Goal: Find specific page/section: Find specific page/section

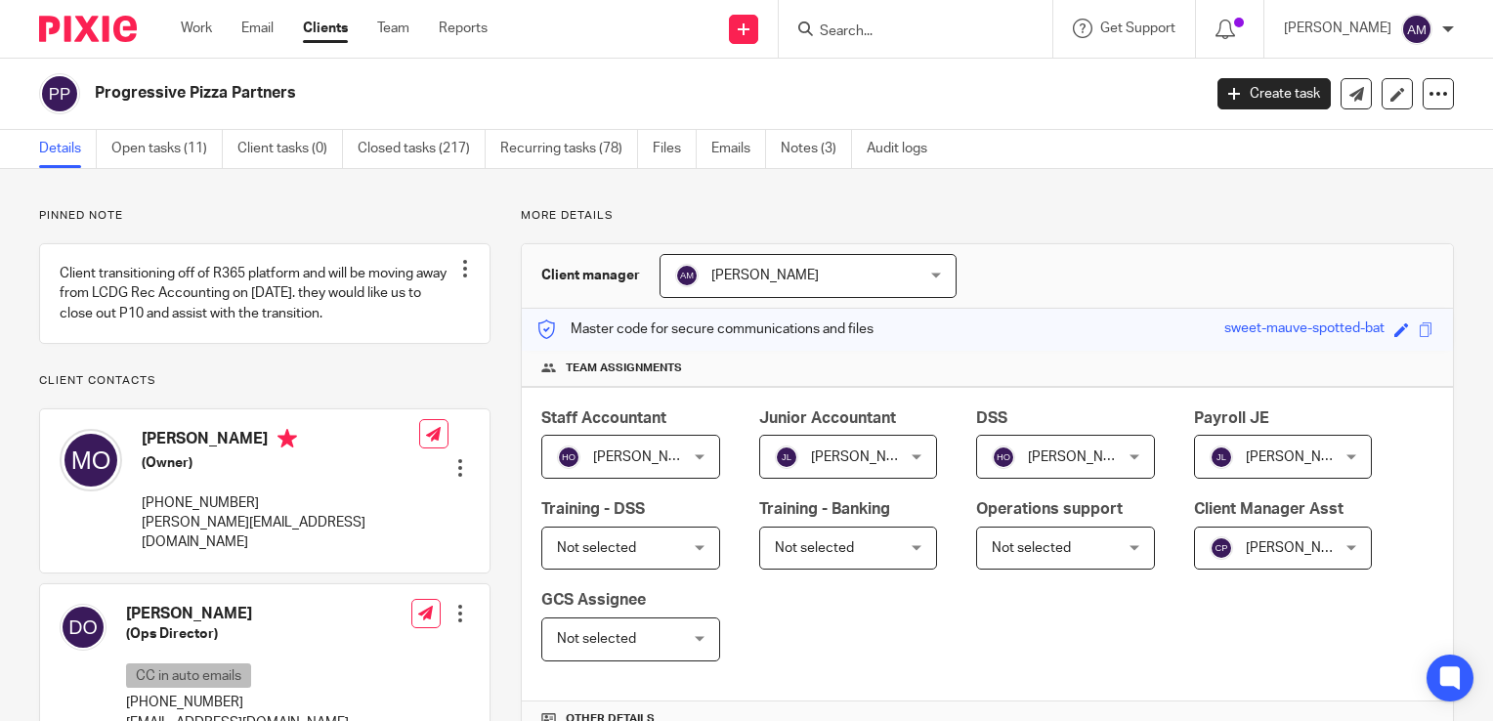
click at [930, 33] on input "Search" at bounding box center [906, 32] width 176 height 18
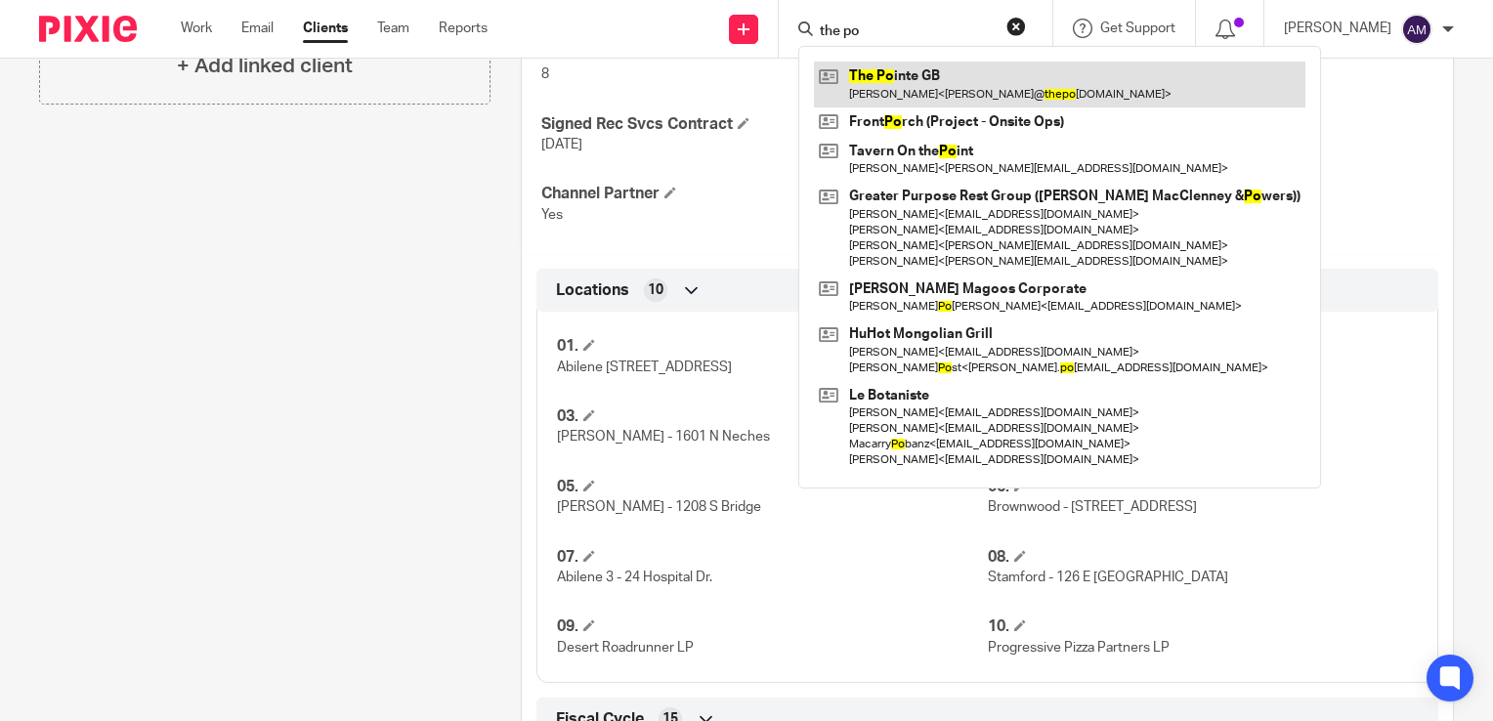
type input "the po"
click at [941, 74] on link at bounding box center [1060, 84] width 492 height 45
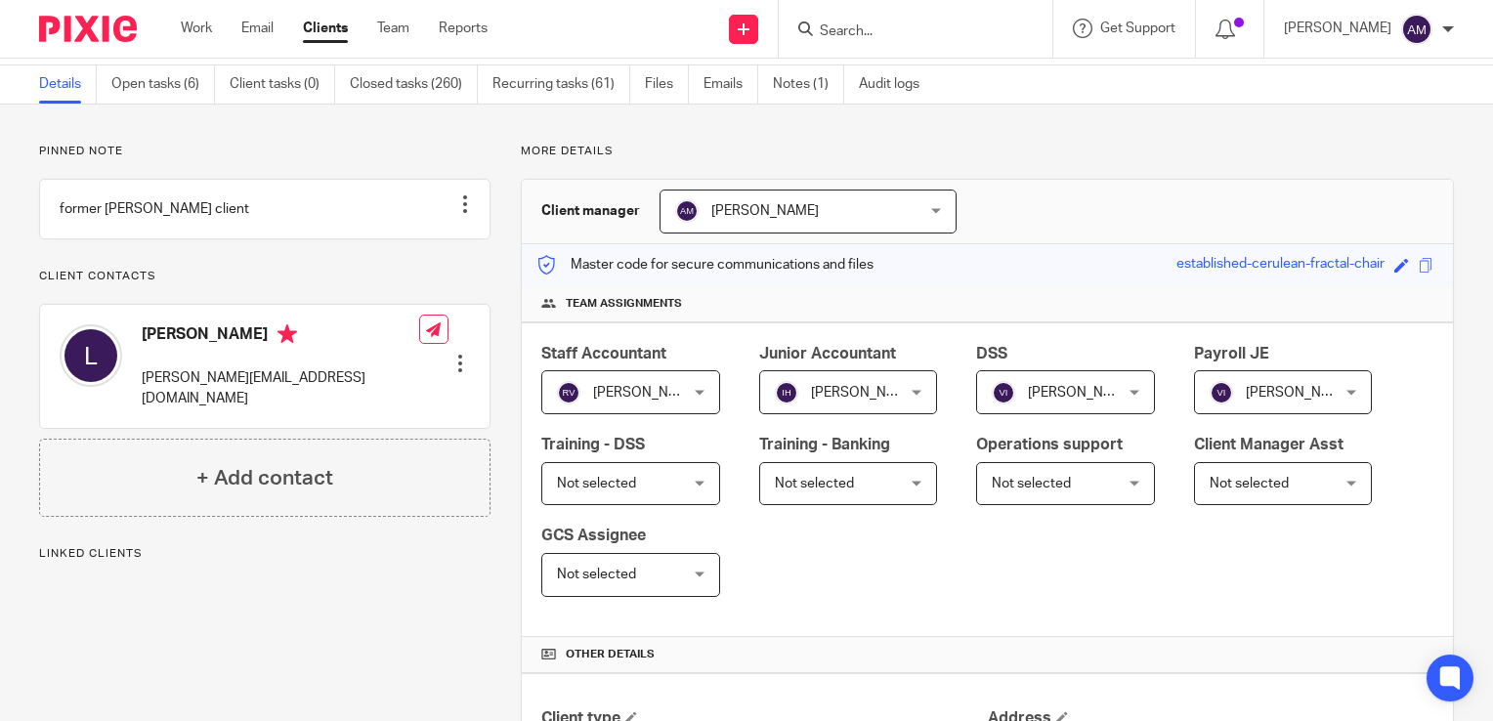
scroll to position [98, 0]
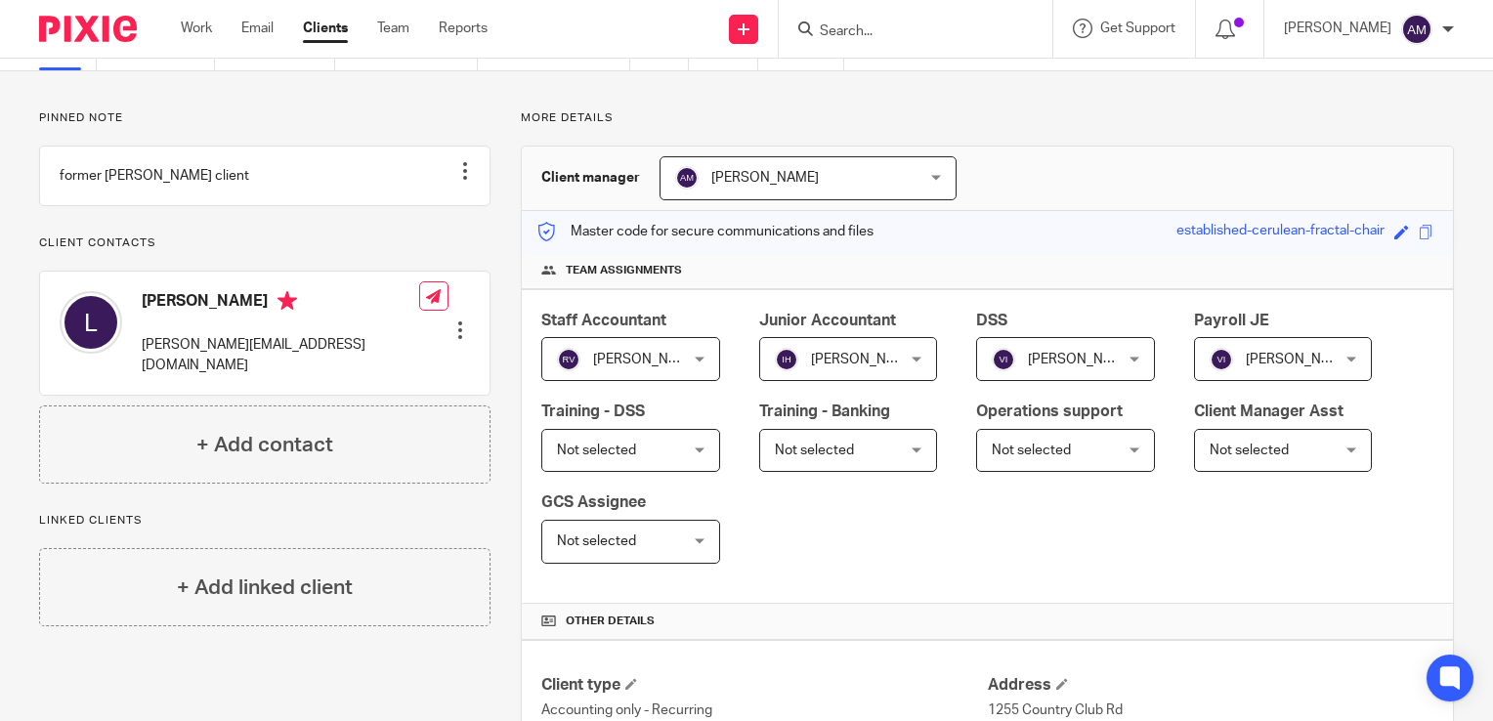
click at [1279, 611] on div "Other details" at bounding box center [987, 622] width 931 height 36
